Goal: Information Seeking & Learning: Learn about a topic

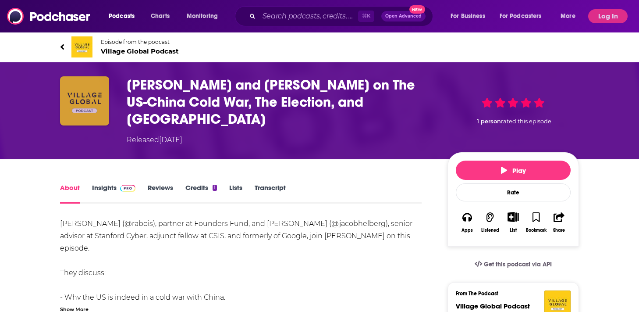
click at [88, 106] on img "Keith Rabois and Jacob Helberg on The US-China Cold War, The Election, and Sili…" at bounding box center [84, 100] width 49 height 49
click at [86, 49] on img at bounding box center [81, 46] width 21 height 21
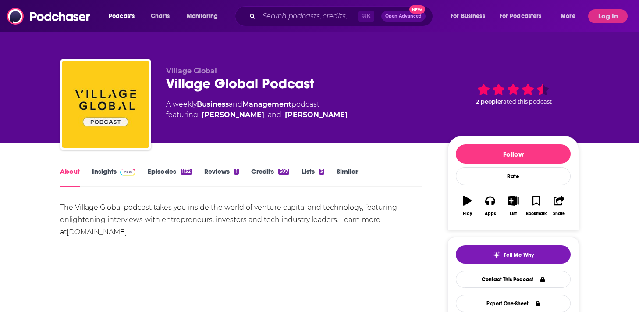
click at [105, 172] on link "Insights" at bounding box center [113, 177] width 43 height 20
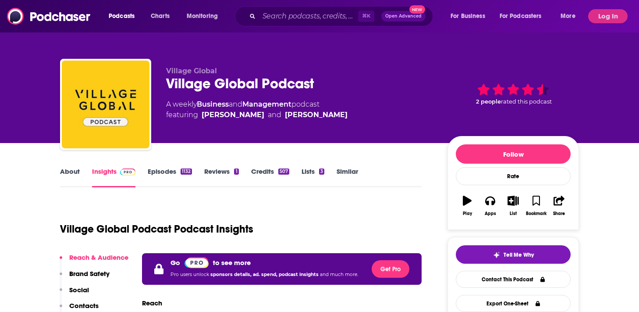
click at [72, 175] on link "About" at bounding box center [70, 177] width 20 height 20
